Goal: Task Accomplishment & Management: Manage account settings

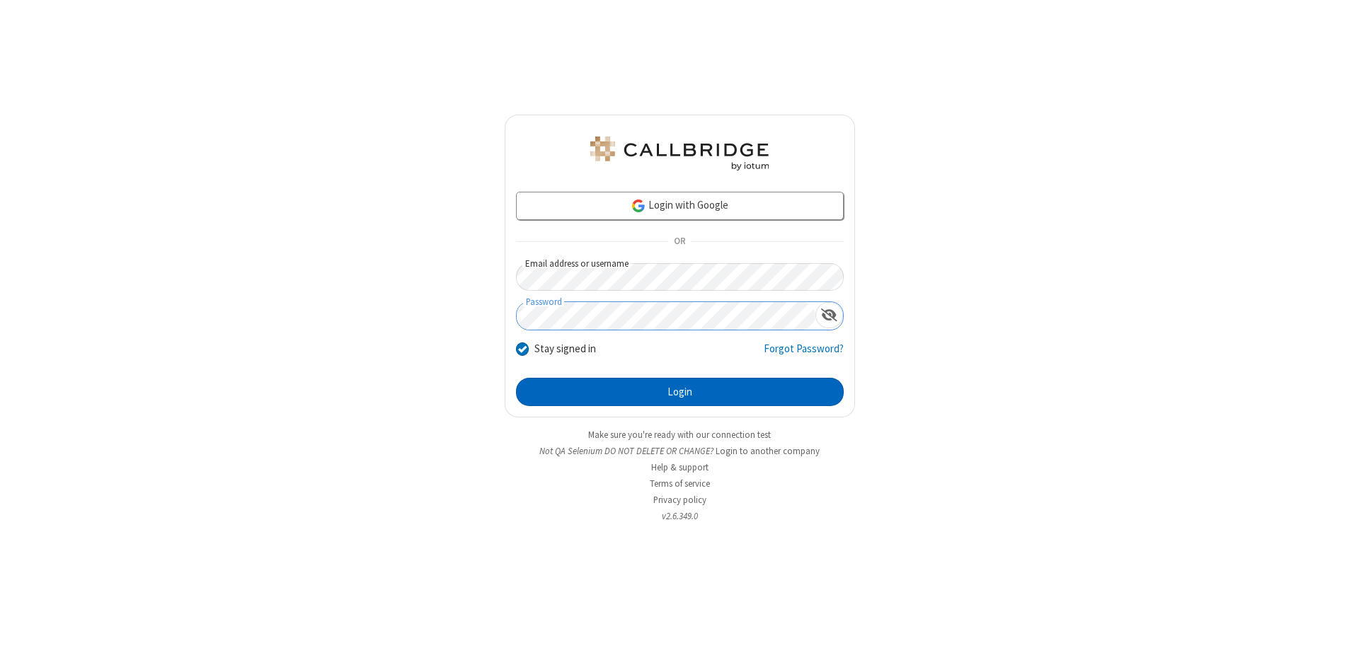
click at [679, 392] on button "Login" at bounding box center [680, 392] width 328 height 28
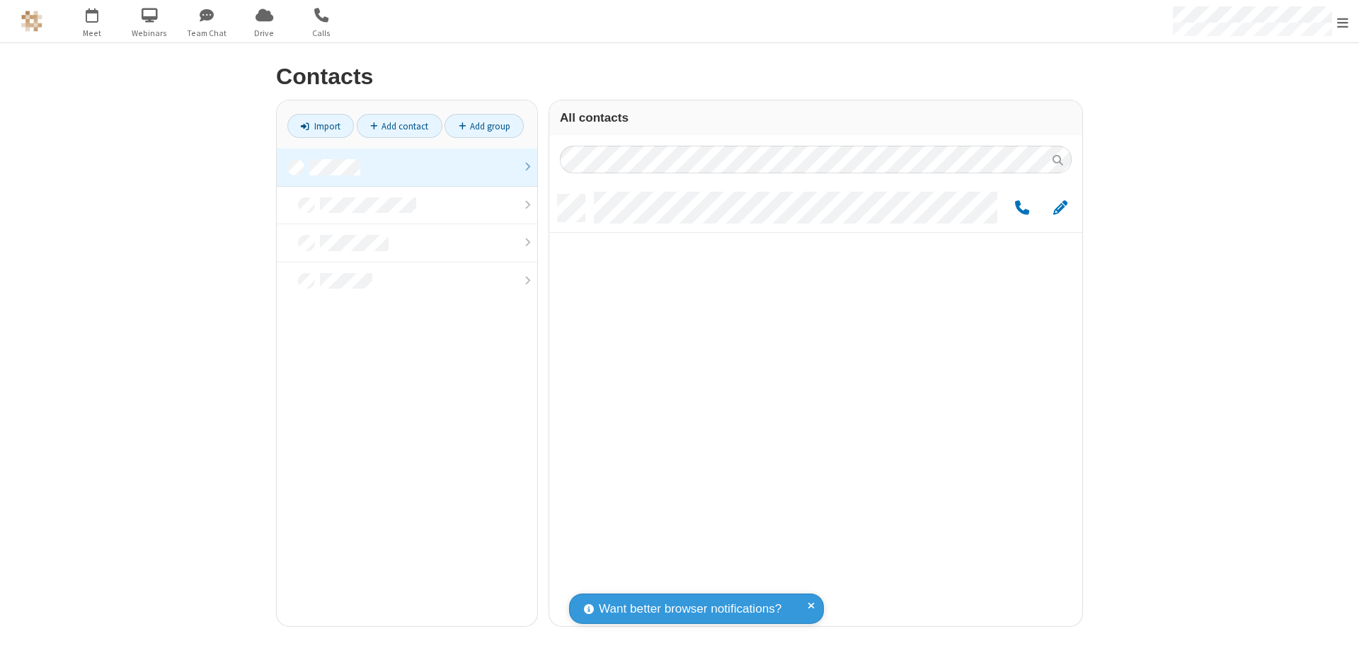
scroll to position [432, 522]
click at [407, 167] on link at bounding box center [407, 168] width 260 height 38
click at [484, 126] on link "Add group" at bounding box center [483, 126] width 79 height 24
